Goal: Task Accomplishment & Management: Manage account settings

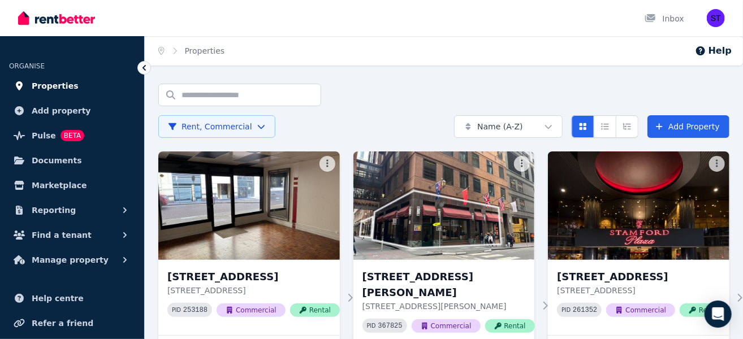
click at [60, 88] on span "Properties" at bounding box center [55, 86] width 47 height 14
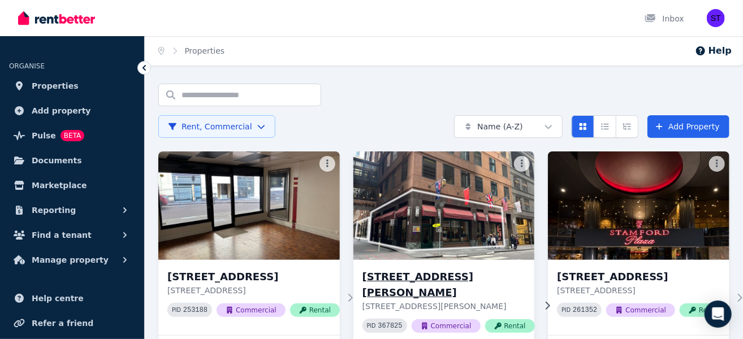
click at [436, 269] on h3 "[STREET_ADDRESS][PERSON_NAME]" at bounding box center [448, 285] width 172 height 32
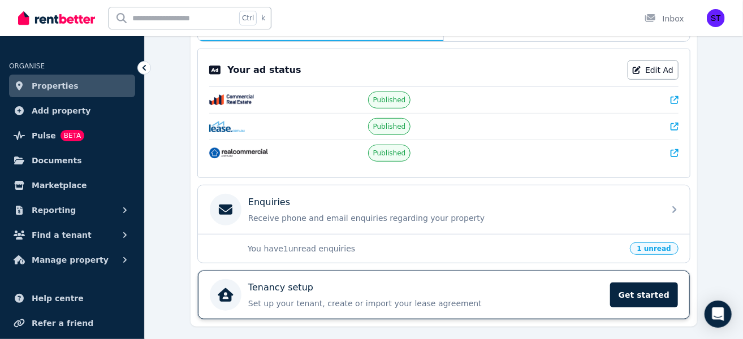
scroll to position [243, 0]
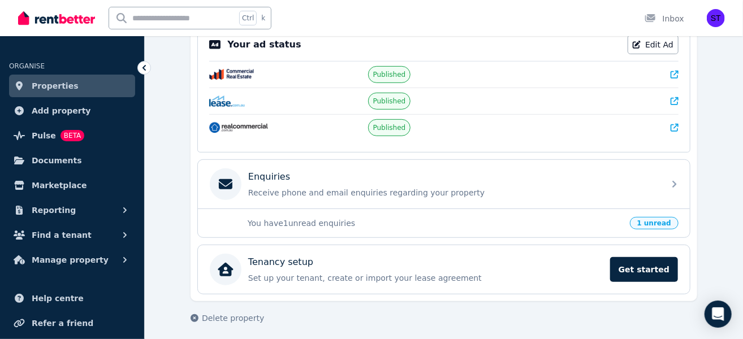
click at [668, 218] on span "1 unread" at bounding box center [654, 223] width 49 height 12
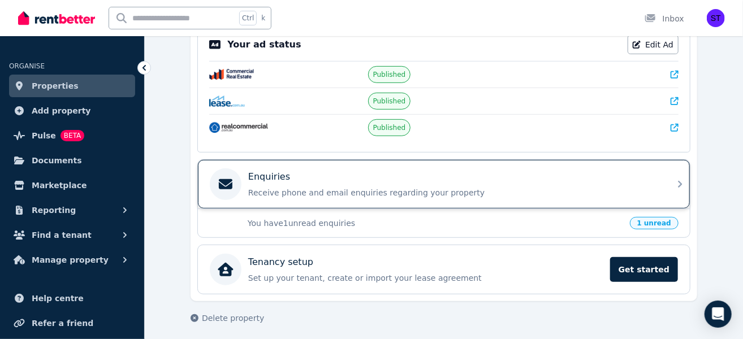
click at [666, 183] on div "Enquiries Receive phone and email enquiries regarding your property" at bounding box center [444, 184] width 492 height 49
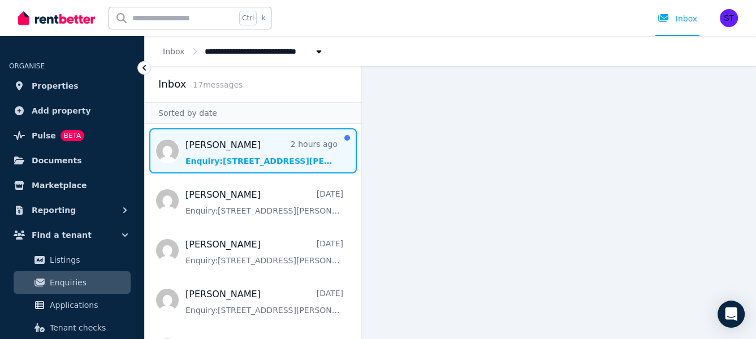
click at [245, 158] on span "Message list" at bounding box center [253, 150] width 217 height 45
